Goal: Task Accomplishment & Management: Use online tool/utility

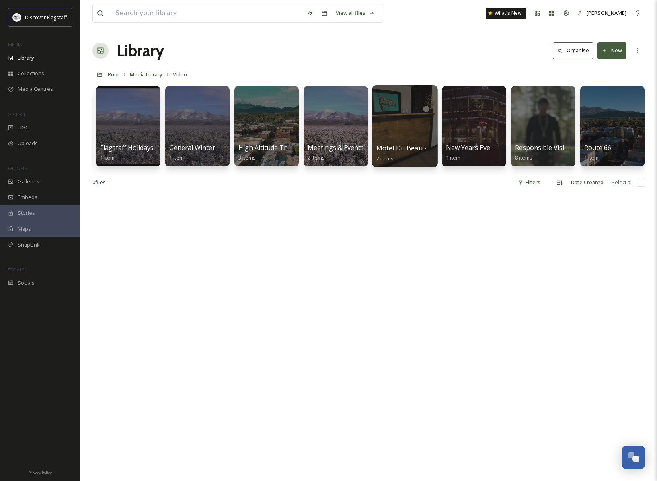
scroll to position [0, 759]
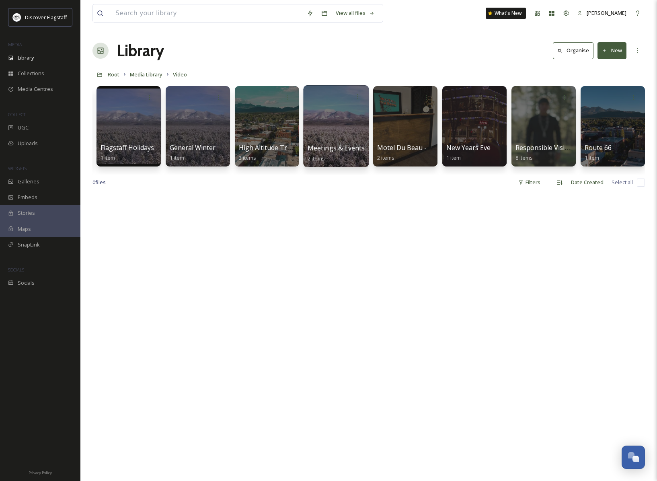
click at [351, 148] on span "Meetings & Events" at bounding box center [335, 147] width 57 height 9
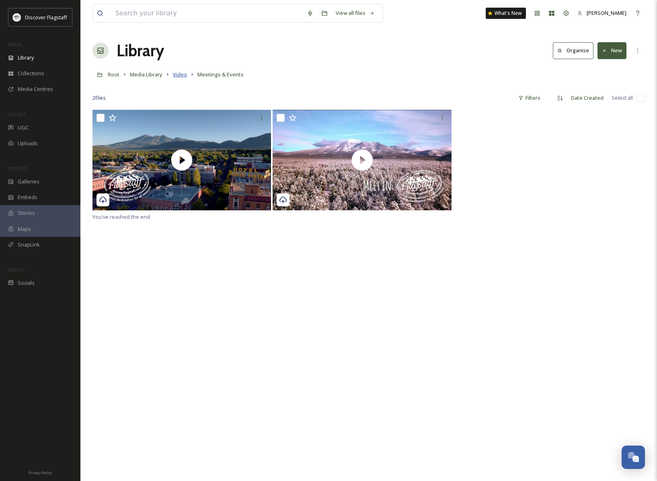
click at [186, 75] on span "Video" at bounding box center [180, 74] width 14 height 7
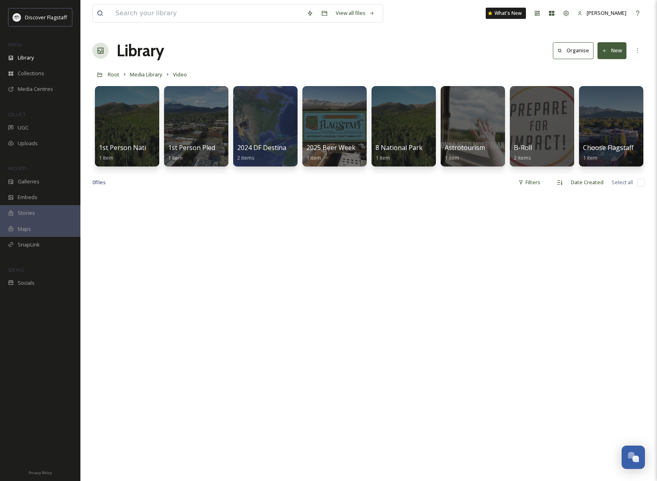
click at [604, 51] on icon at bounding box center [604, 50] width 3 height 3
click at [603, 101] on span "Folder" at bounding box center [602, 101] width 15 height 8
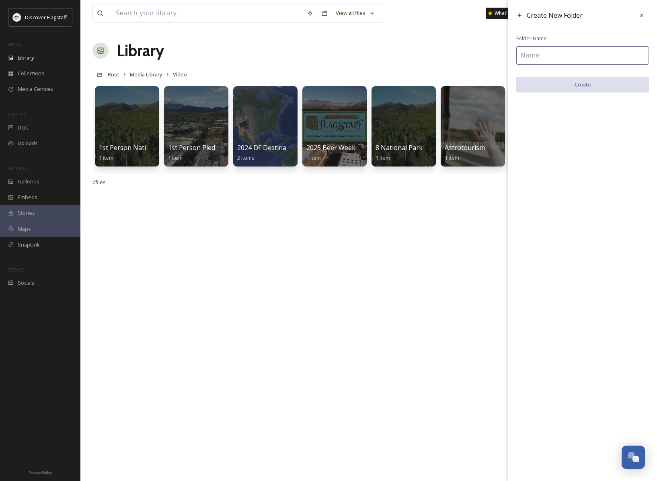
click at [538, 55] on input at bounding box center [582, 55] width 133 height 18
type input "Fall"
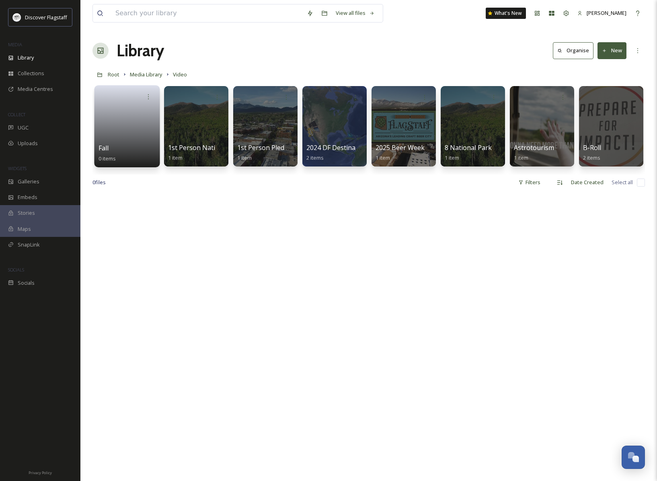
click at [140, 139] on link at bounding box center [126, 123] width 57 height 39
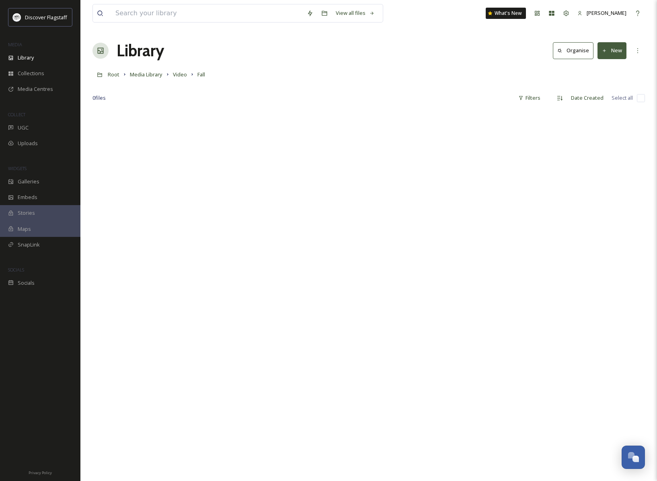
click at [621, 54] on button "New" at bounding box center [611, 50] width 29 height 16
click at [612, 71] on span "File Upload" at bounding box center [608, 69] width 27 height 8
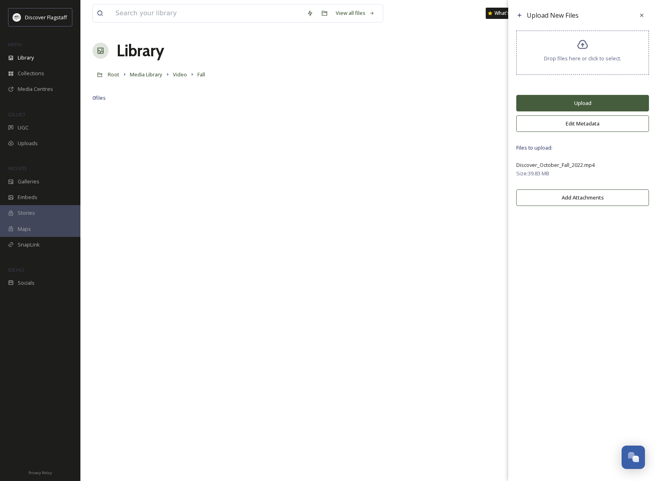
click at [585, 107] on button "Upload" at bounding box center [582, 103] width 133 height 16
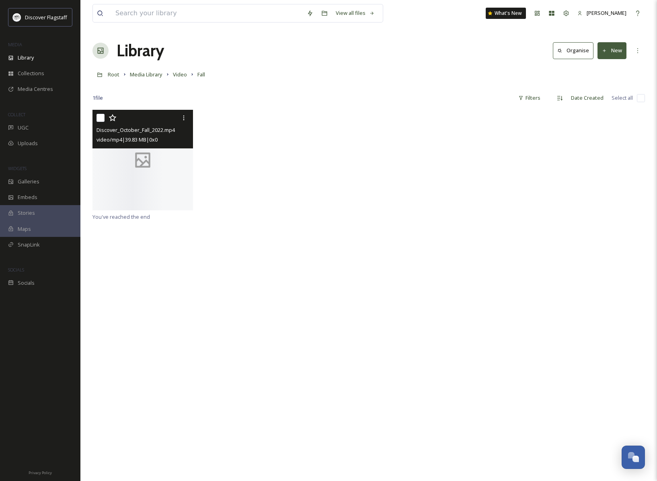
click at [144, 138] on span "video/mp4 | 39.83 MB | 0 x 0" at bounding box center [126, 139] width 61 height 7
click at [144, 169] on icon at bounding box center [143, 160] width 20 height 20
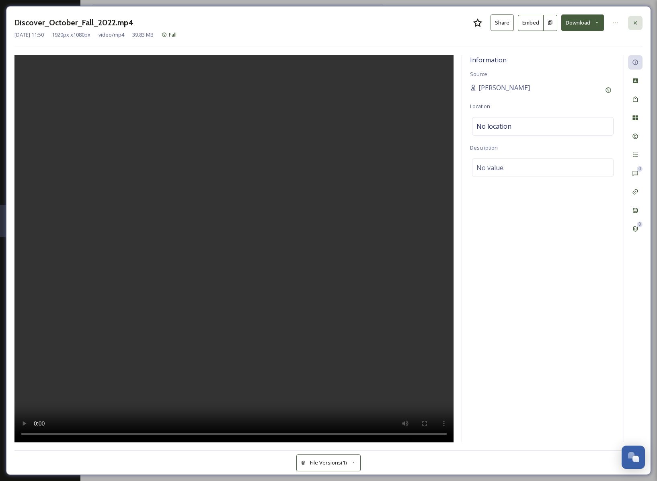
click at [639, 21] on div at bounding box center [635, 23] width 14 height 14
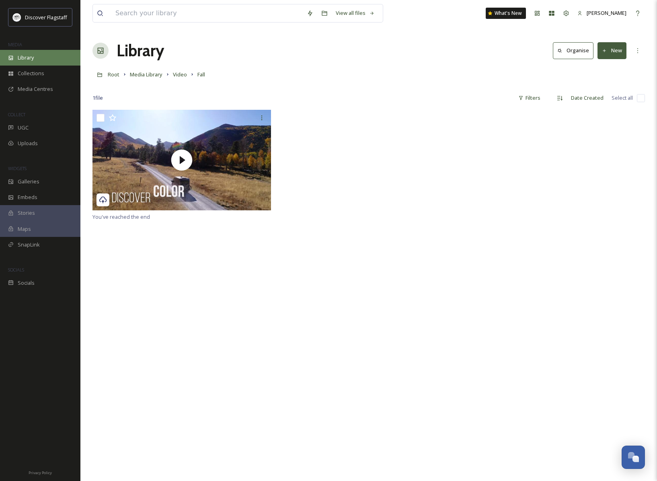
click at [29, 56] on span "Library" at bounding box center [26, 58] width 16 height 8
